Goal: Check status: Check status

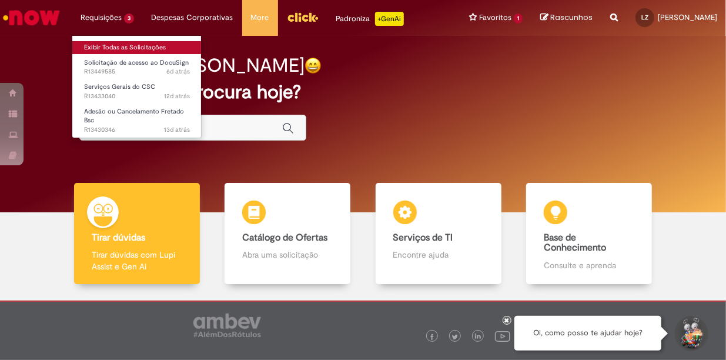
click at [103, 44] on link "Exibir Todas as Solicitações" at bounding box center [136, 47] width 129 height 13
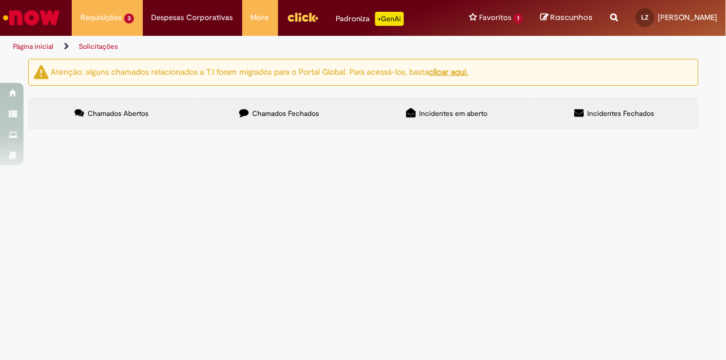
click at [0, 0] on td "Adesão ou Cancelamento Fretado Bsc" at bounding box center [0, 0] width 0 height 0
click at [0, 0] on span "Adesão ou Cancelamento Fretado Bsc" at bounding box center [0, 0] width 0 height 0
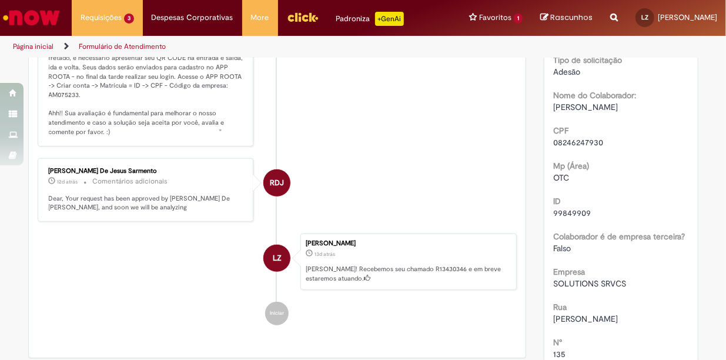
scroll to position [306, 0]
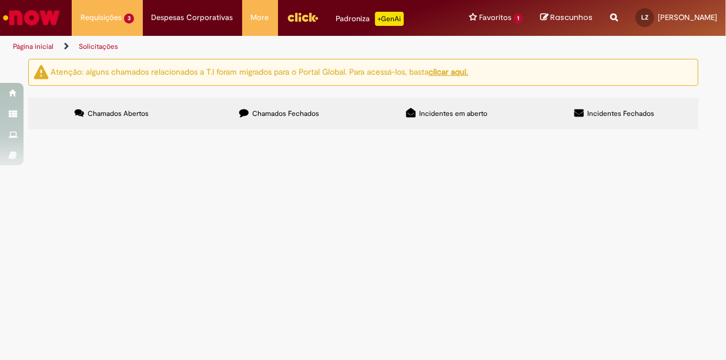
drag, startPoint x: 145, startPoint y: 226, endPoint x: 141, endPoint y: 233, distance: 8.2
click at [0, 0] on tbody "R13449585 Solicitação de acesso ao DocuSign Solicito acesso ao docusign [GEOGRA…" at bounding box center [0, 0] width 0 height 0
click at [0, 0] on td "Serviços Gerais do CSC" at bounding box center [0, 0] width 0 height 0
click at [0, 0] on span "Serviços Gerais do CSC" at bounding box center [0, 0] width 0 height 0
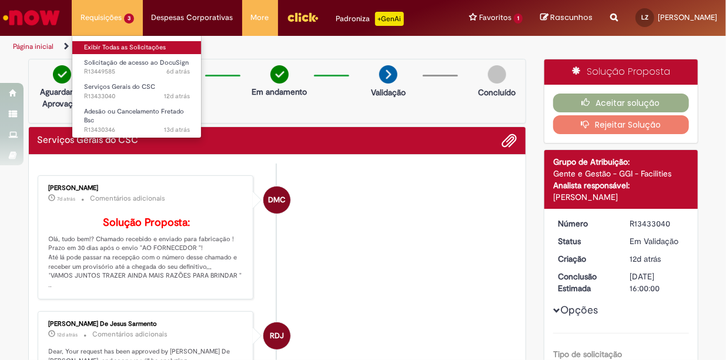
click at [122, 45] on link "Exibir Todas as Solicitações" at bounding box center [136, 47] width 129 height 13
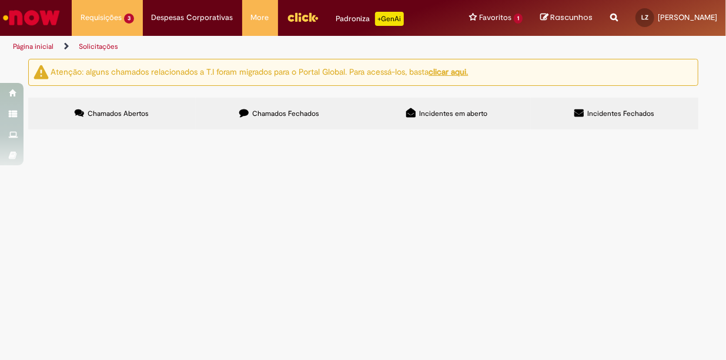
click at [0, 0] on span "Solicitação de acesso ao DocuSign" at bounding box center [0, 0] width 0 height 0
